Goal: Task Accomplishment & Management: Complete application form

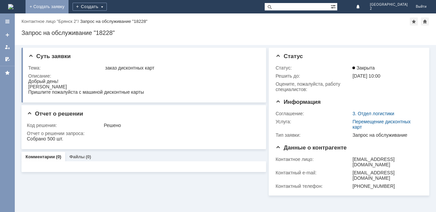
click at [68, 9] on link "+ Создать заявку" at bounding box center [47, 6] width 43 height 13
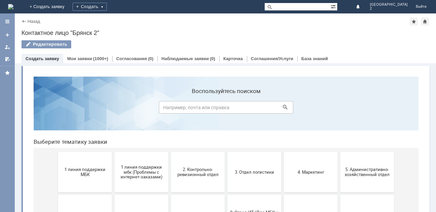
click at [85, 172] on span "1 линия поддержки МБК" at bounding box center [85, 172] width 50 height 10
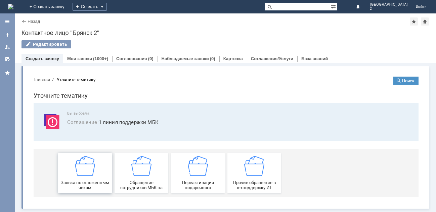
click at [81, 175] on img at bounding box center [85, 166] width 20 height 20
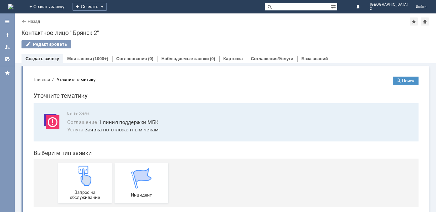
click at [81, 175] on img at bounding box center [85, 175] width 20 height 20
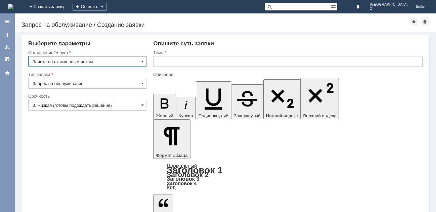
click at [162, 63] on input "text" at bounding box center [287, 61] width 269 height 11
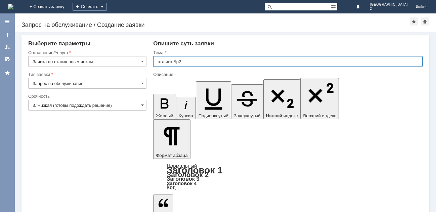
type input "отл чек Бр2"
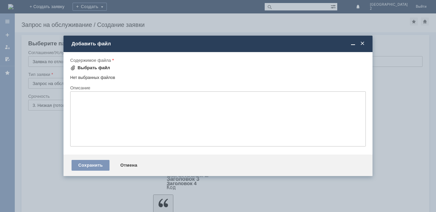
click at [99, 69] on div "Выбрать файл" at bounding box center [94, 67] width 33 height 5
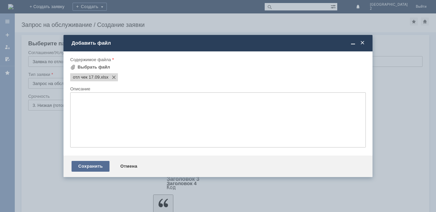
click at [95, 168] on div "Сохранить" at bounding box center [90, 166] width 38 height 11
